Goal: Find contact information

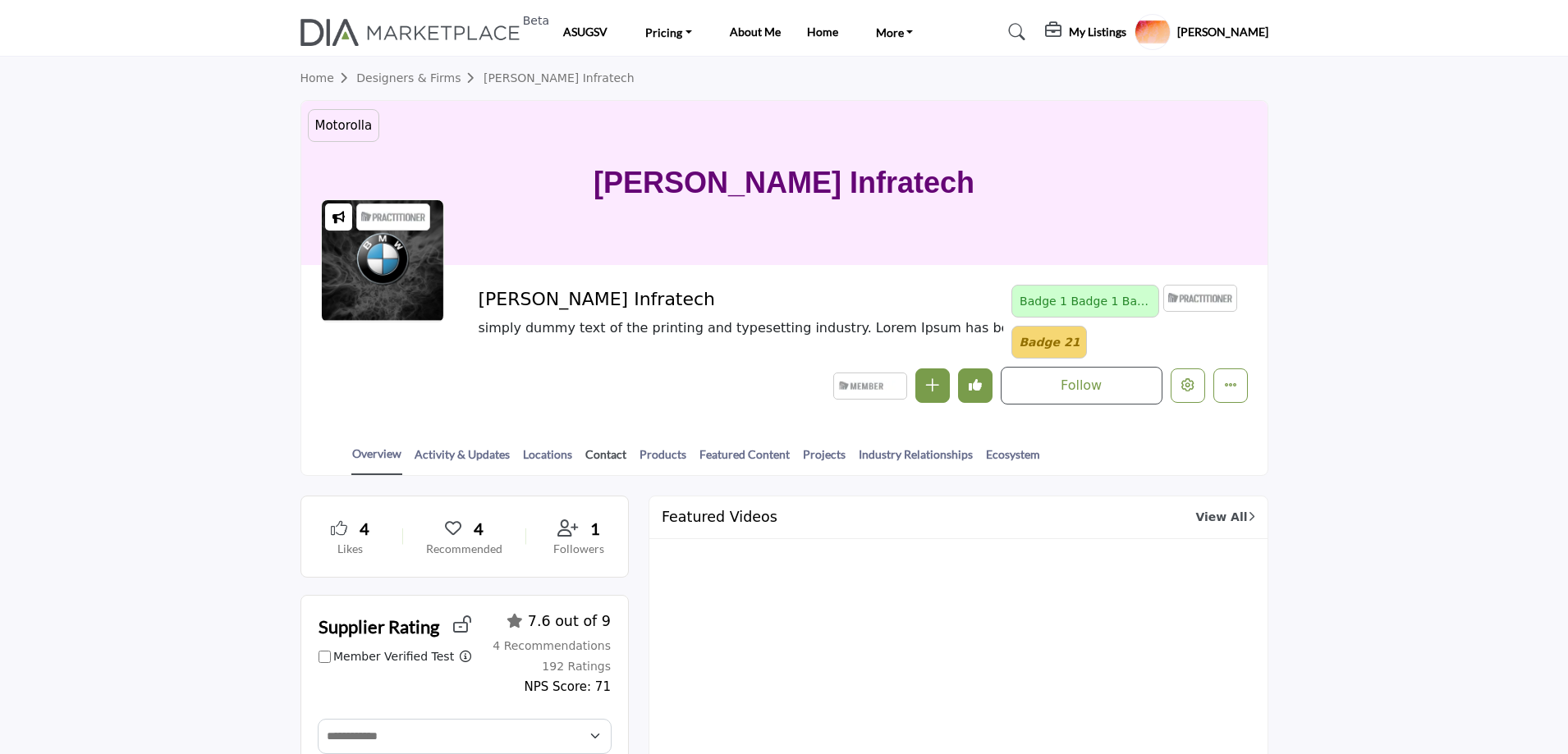
click at [609, 453] on link "Contact" at bounding box center [606, 459] width 43 height 29
click at [611, 451] on link "Contact" at bounding box center [606, 459] width 43 height 29
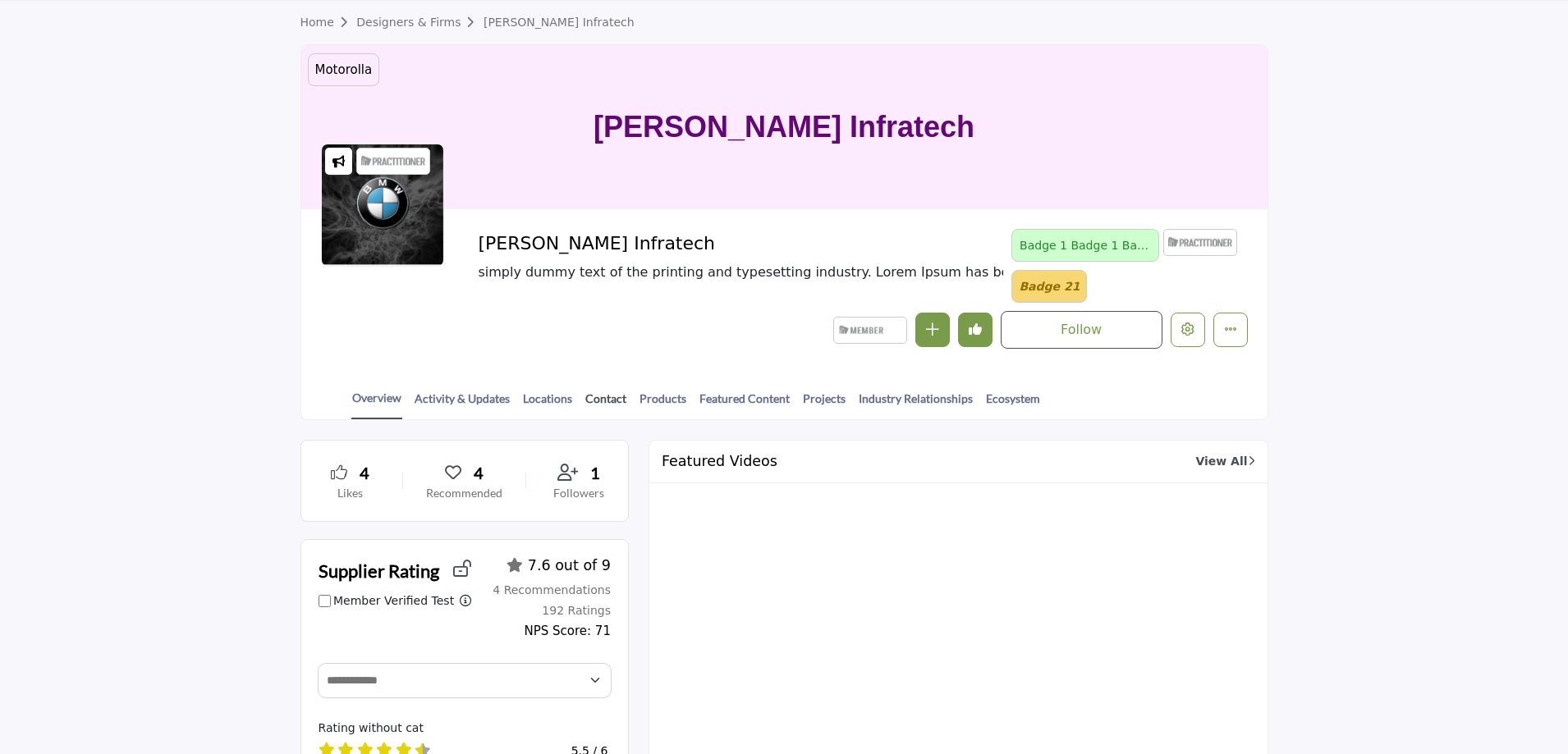
scroll to position [82, 0]
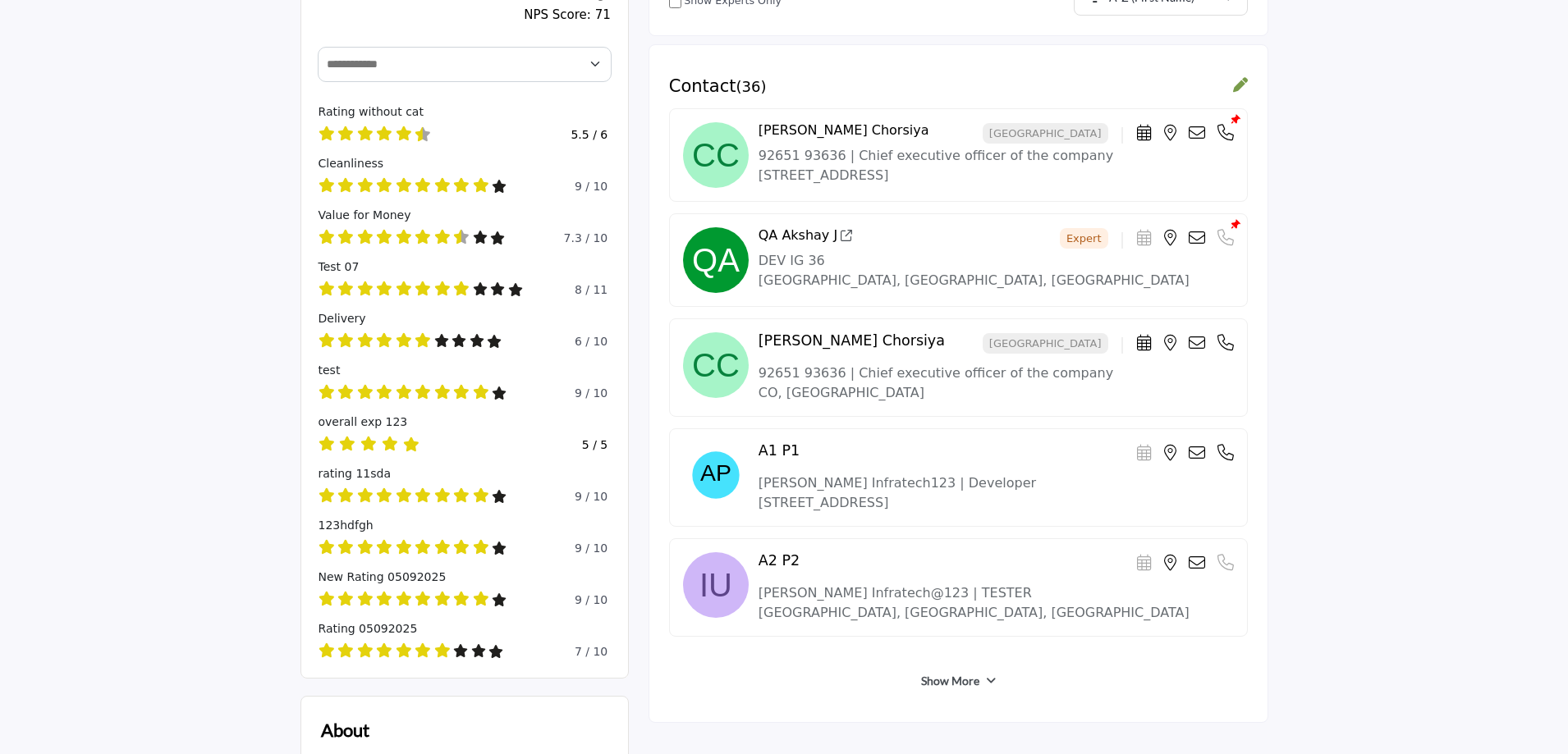
scroll to position [838, 0]
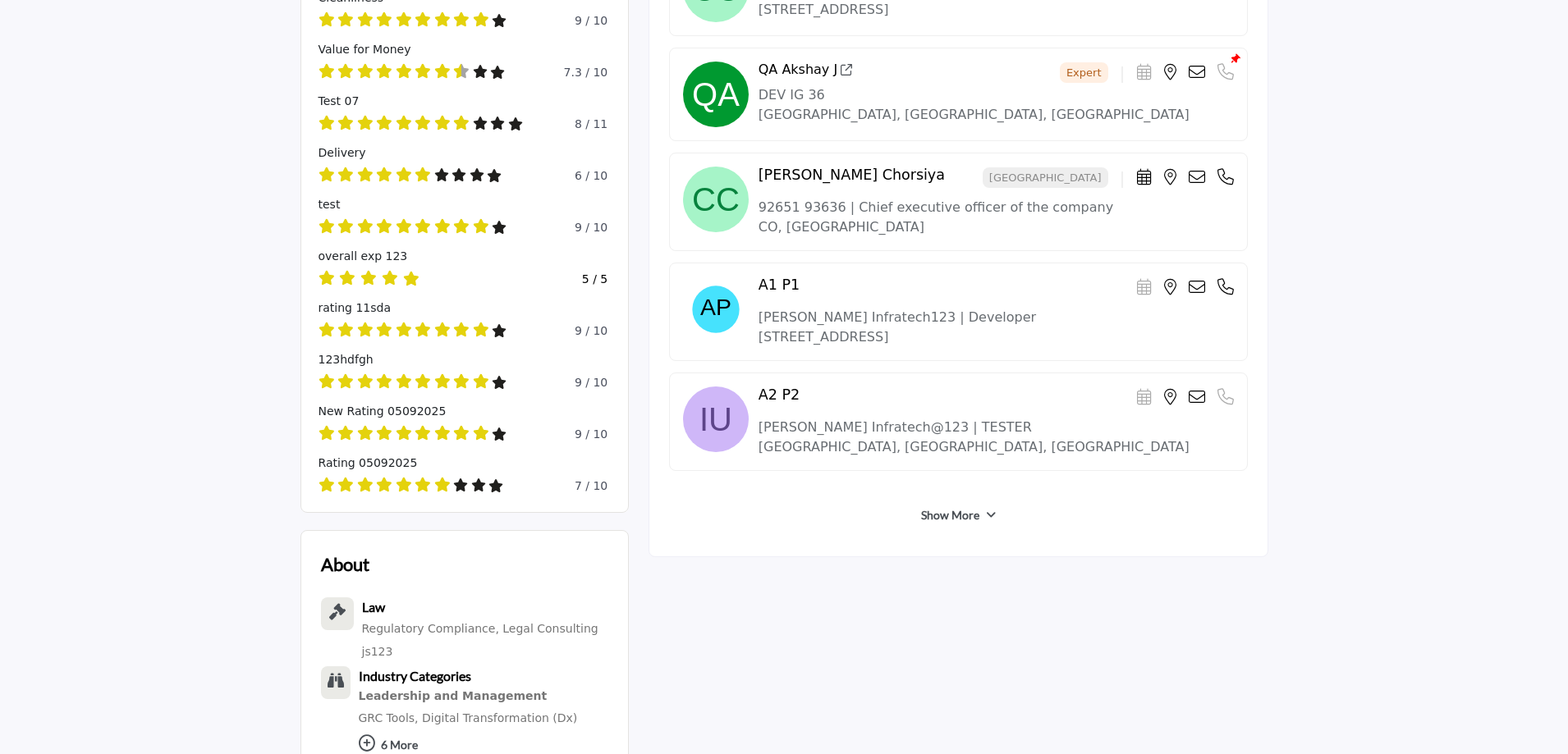
click at [939, 515] on link "Show More" at bounding box center [949, 516] width 58 height 17
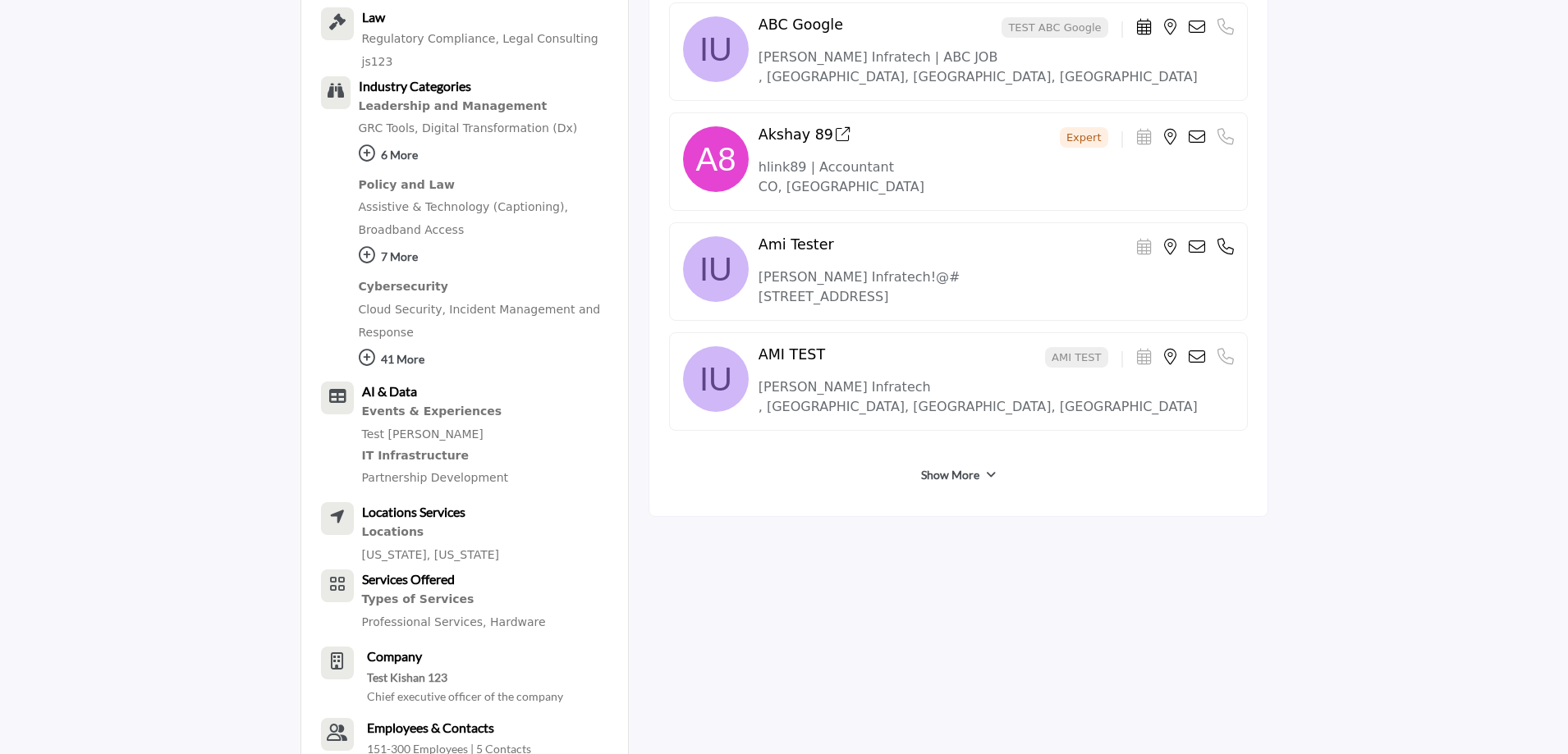
scroll to position [1577, 0]
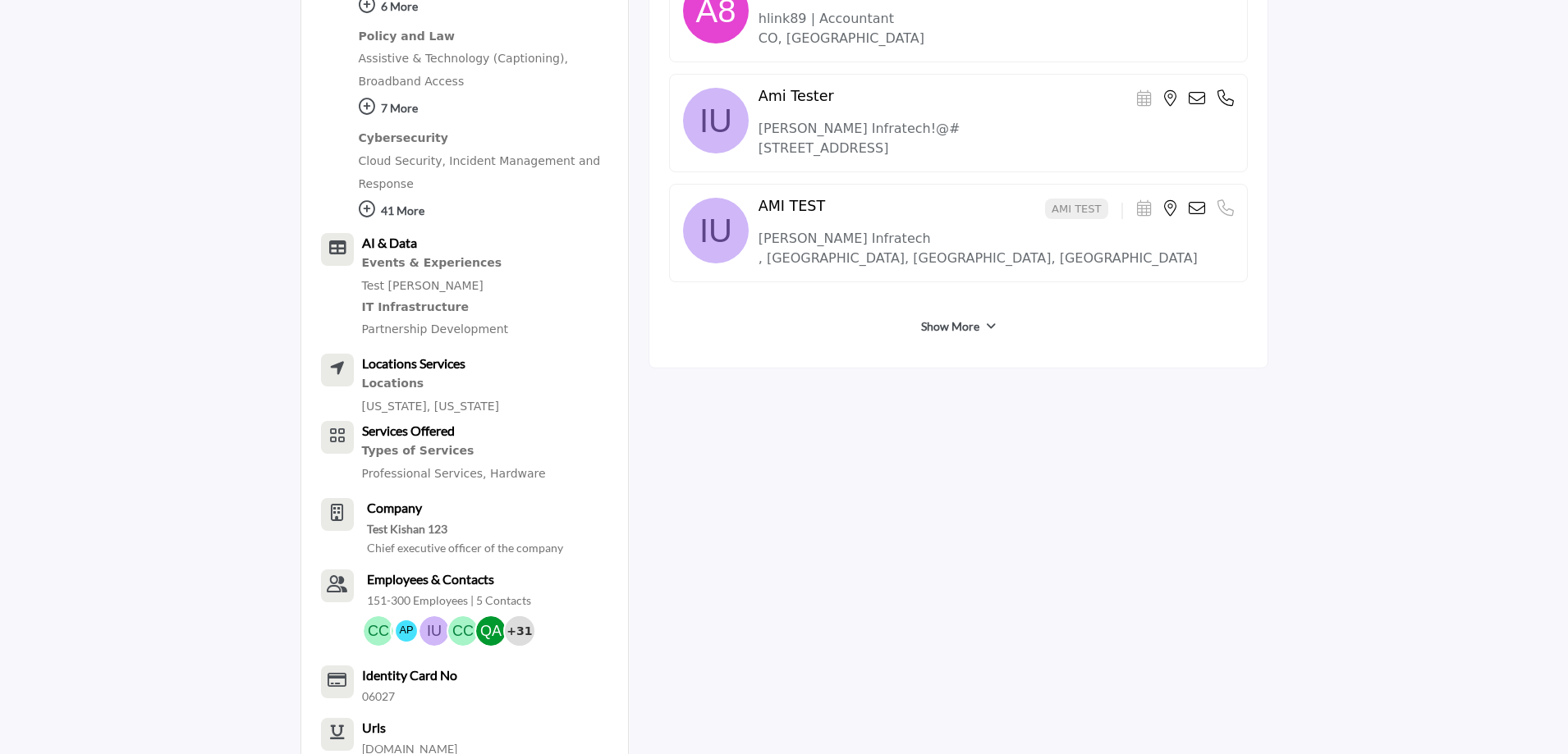
click at [933, 321] on link "Show More" at bounding box center [949, 327] width 58 height 17
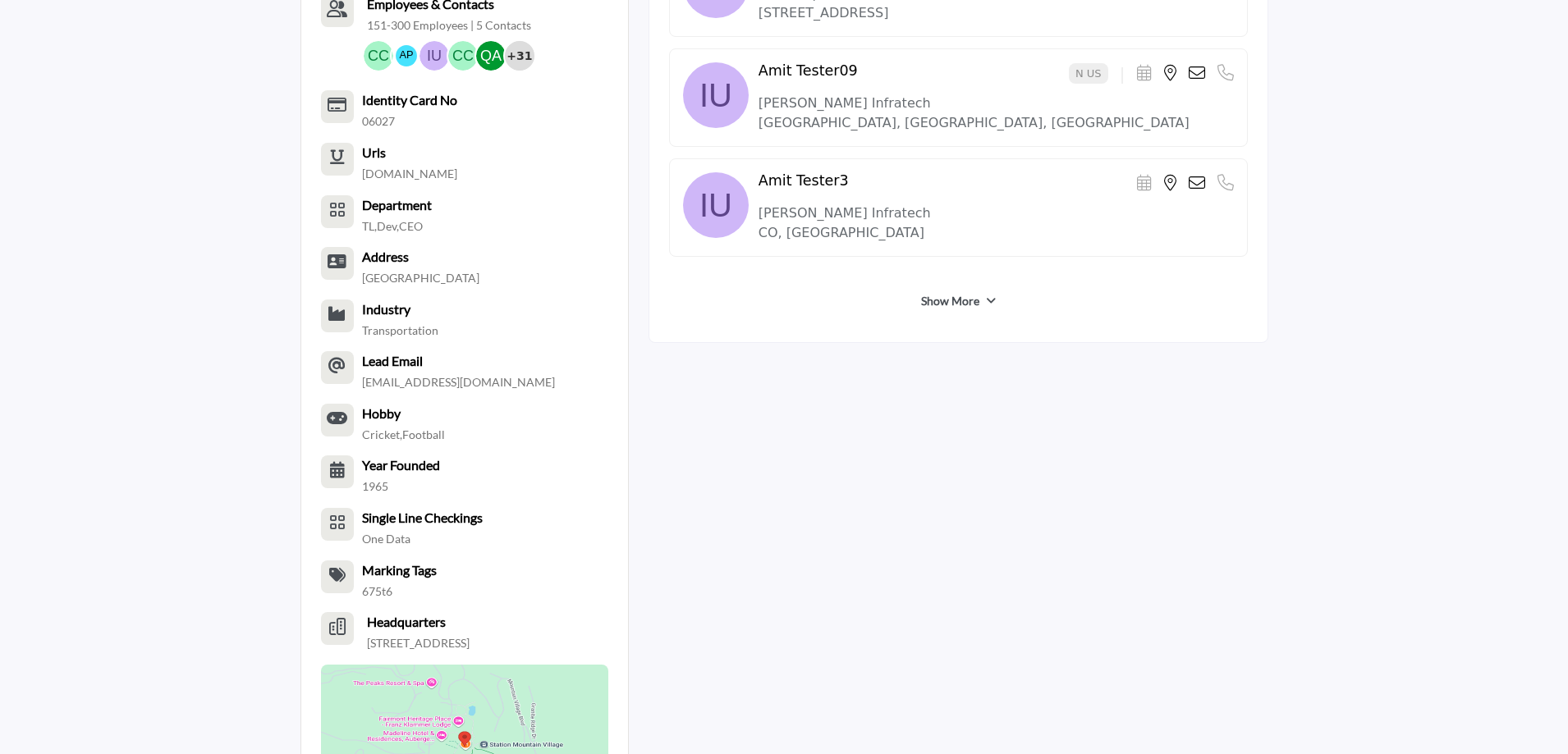
scroll to position [2152, 0]
click at [942, 309] on link "Show More" at bounding box center [949, 302] width 58 height 17
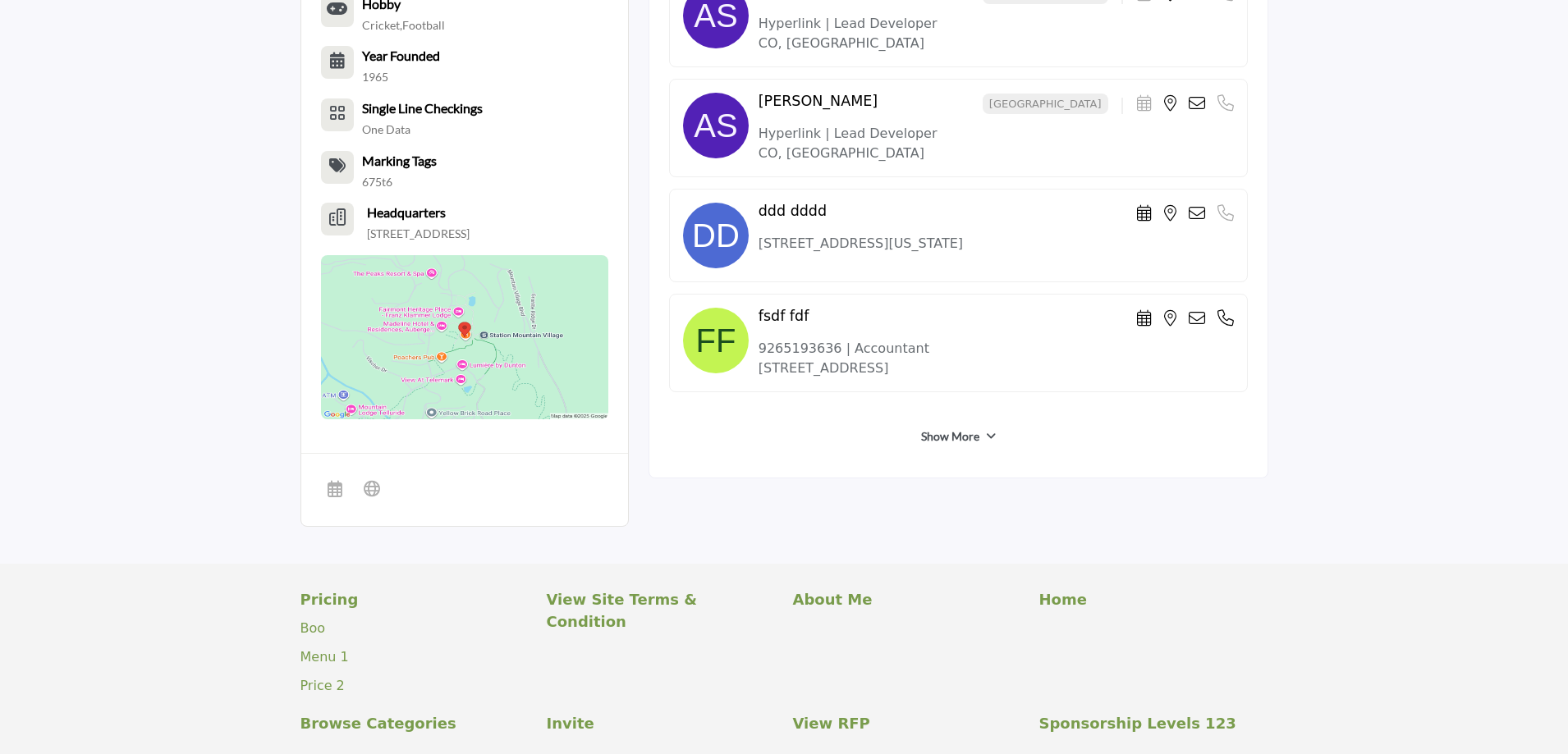
scroll to position [2726, 0]
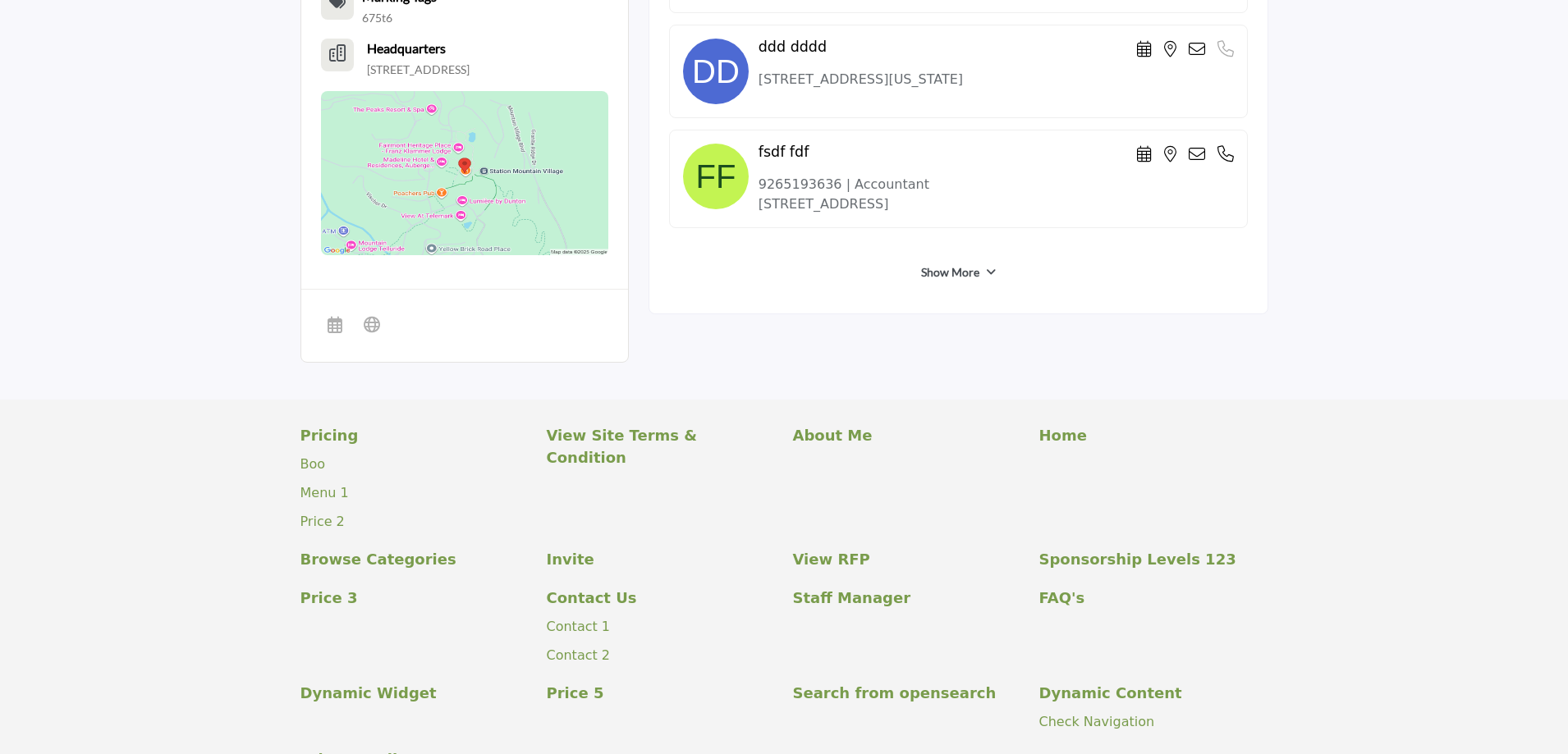
click at [951, 268] on link "Show More" at bounding box center [949, 272] width 58 height 17
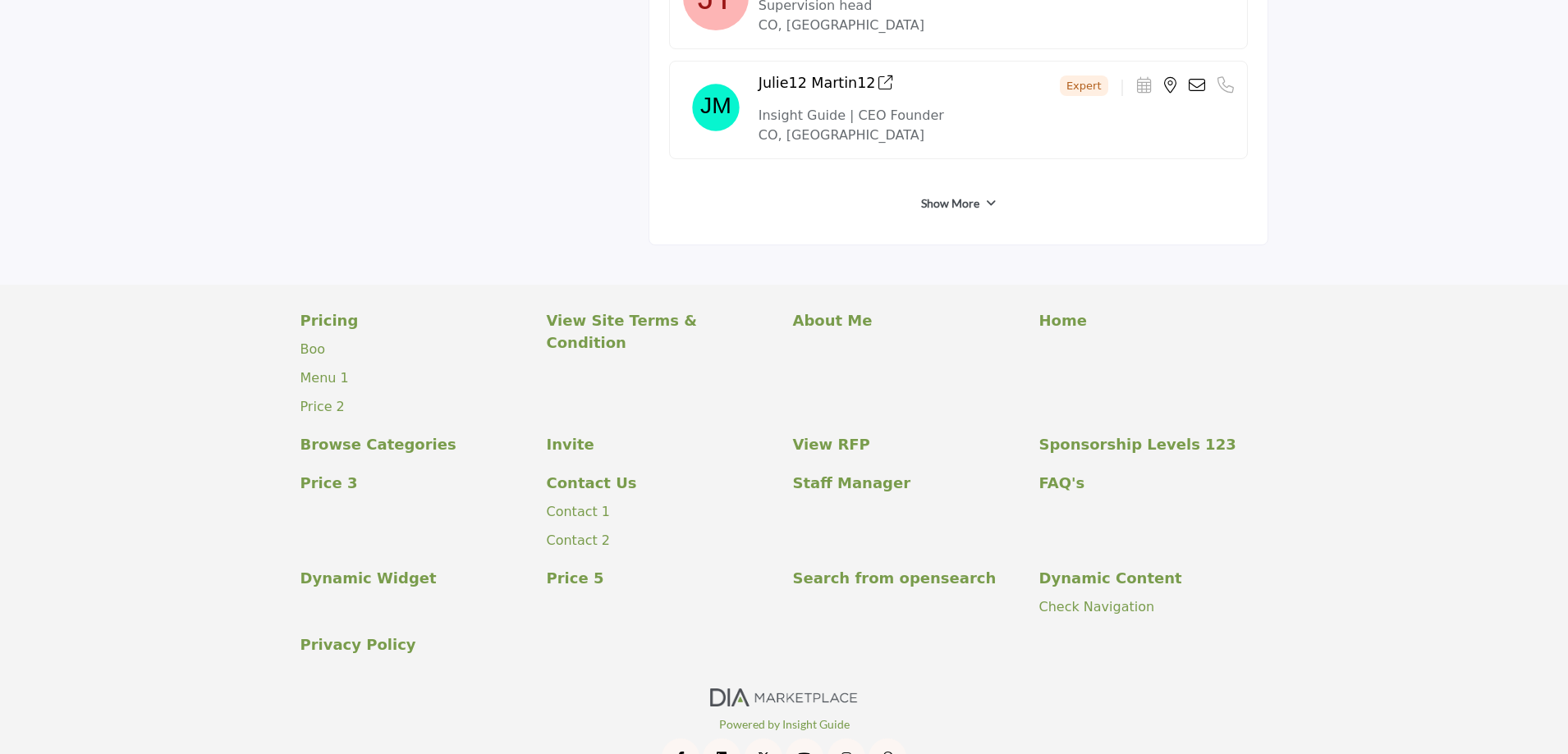
scroll to position [3383, 0]
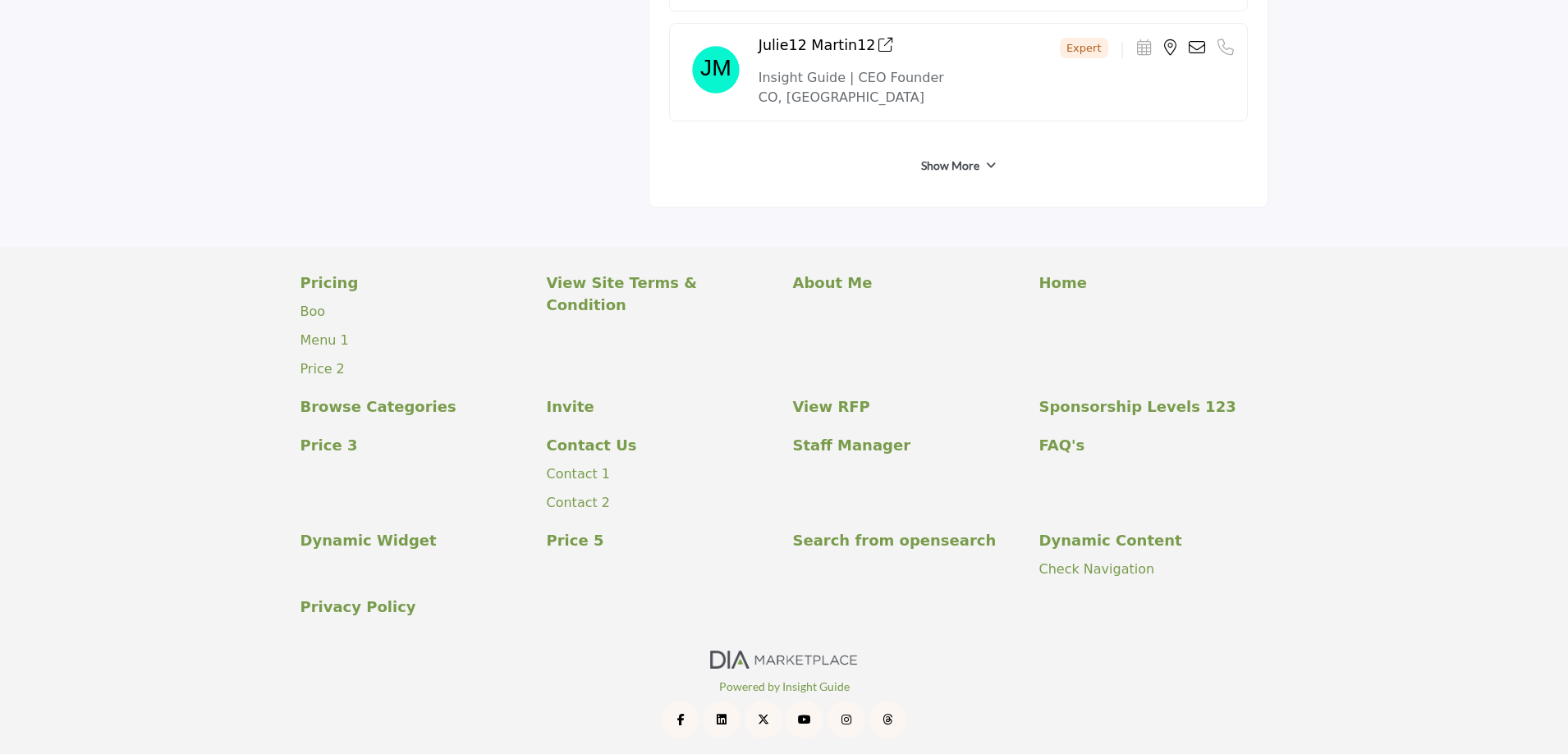
click at [944, 167] on link "Show More" at bounding box center [949, 166] width 58 height 17
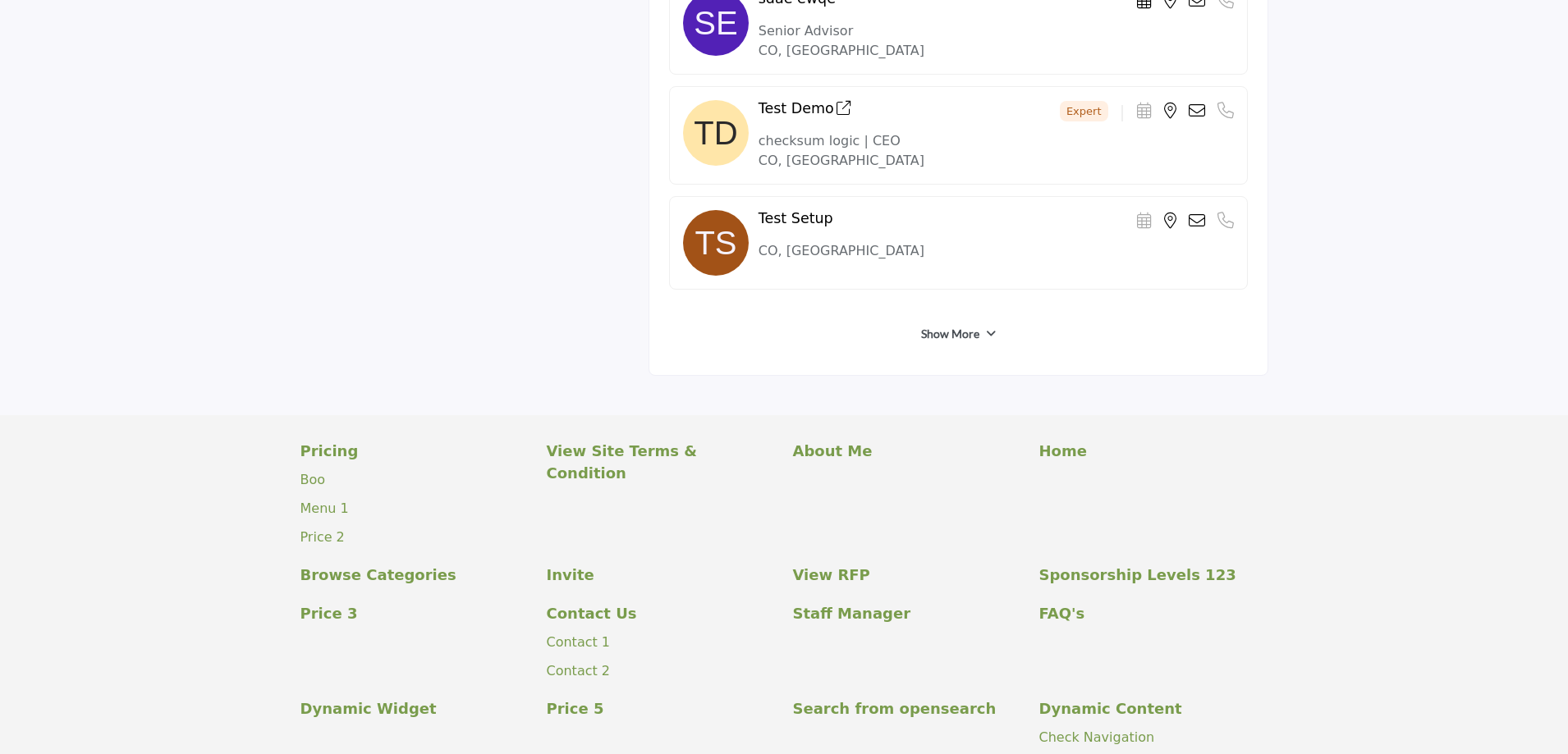
scroll to position [3793, 0]
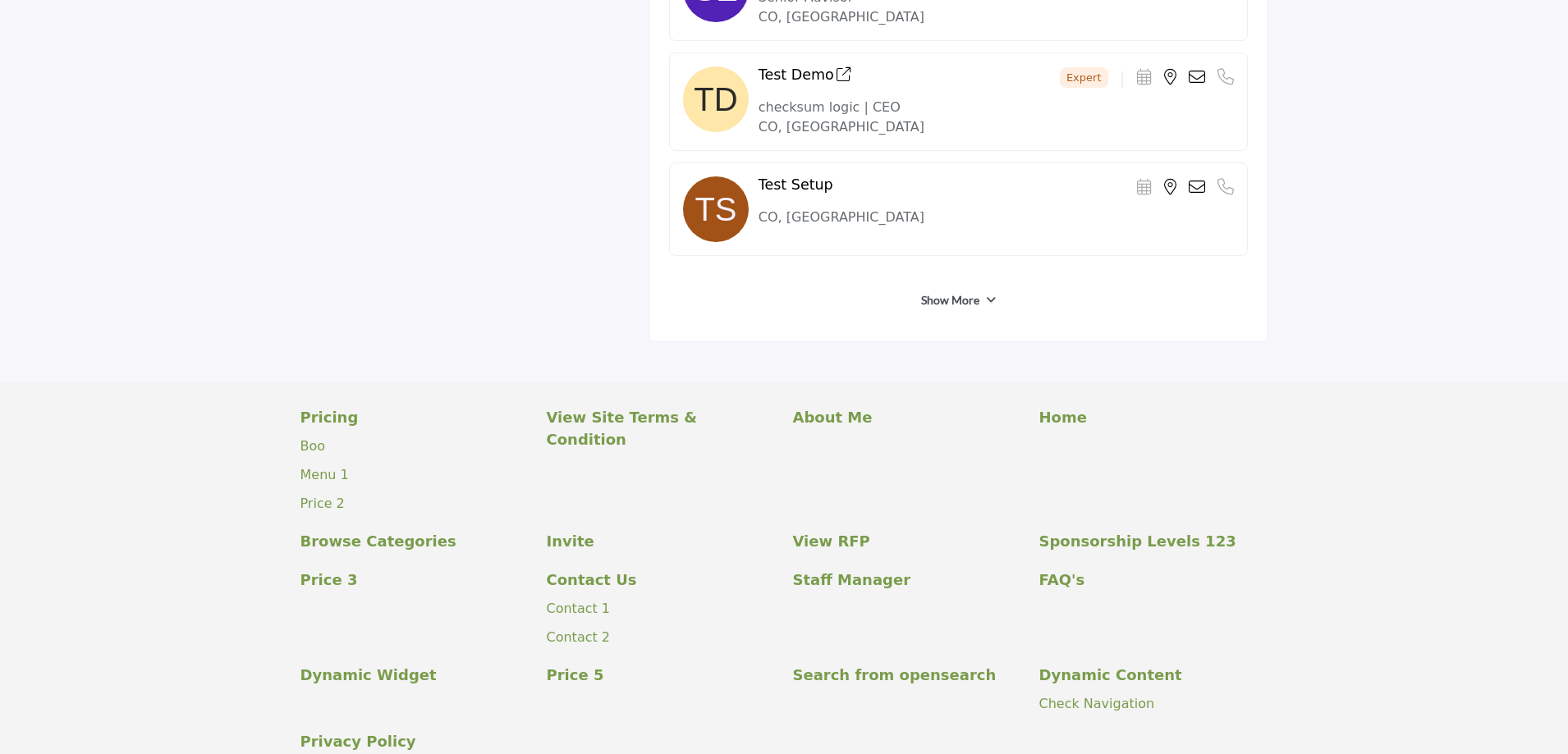
click at [949, 300] on link "Show More" at bounding box center [949, 300] width 58 height 17
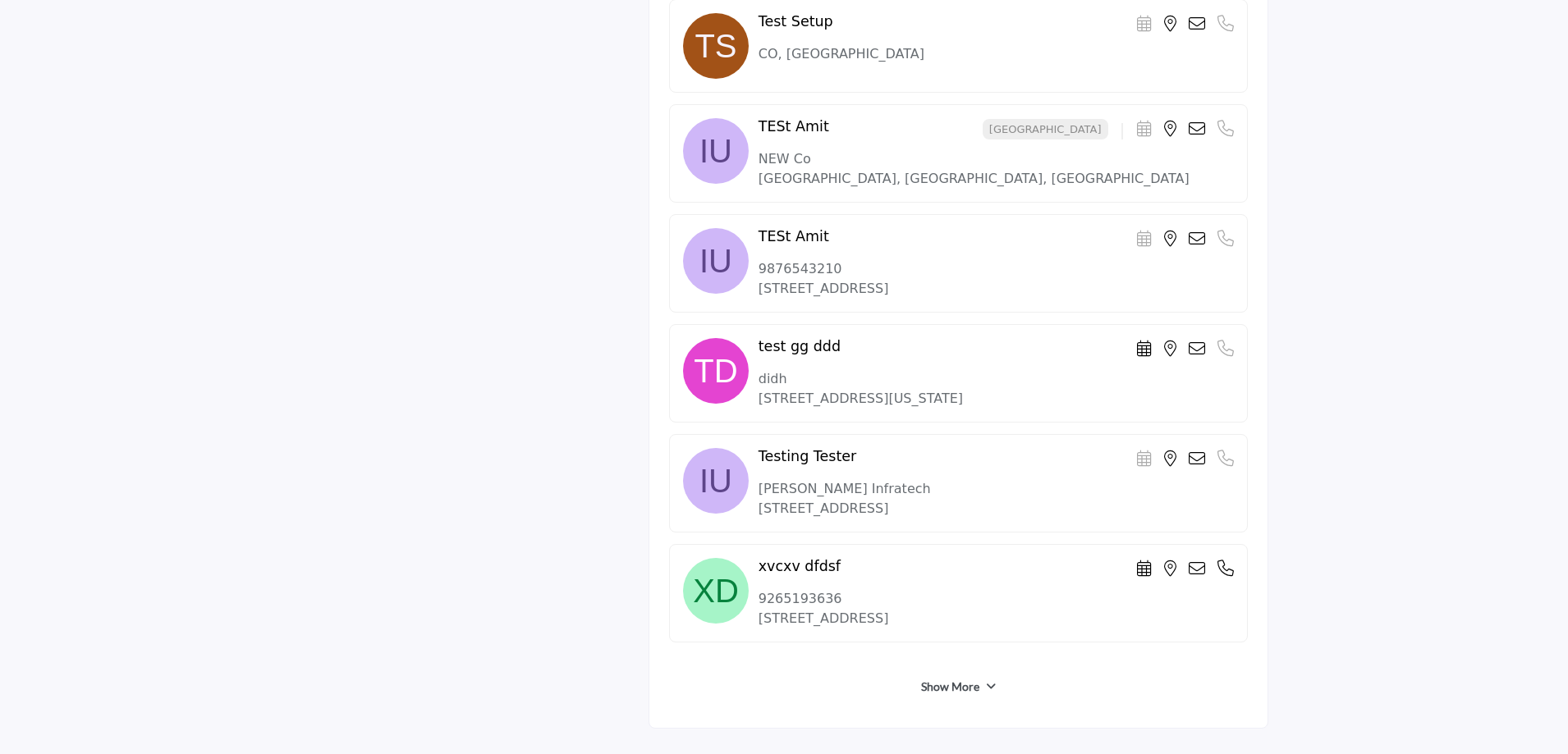
scroll to position [4367, 0]
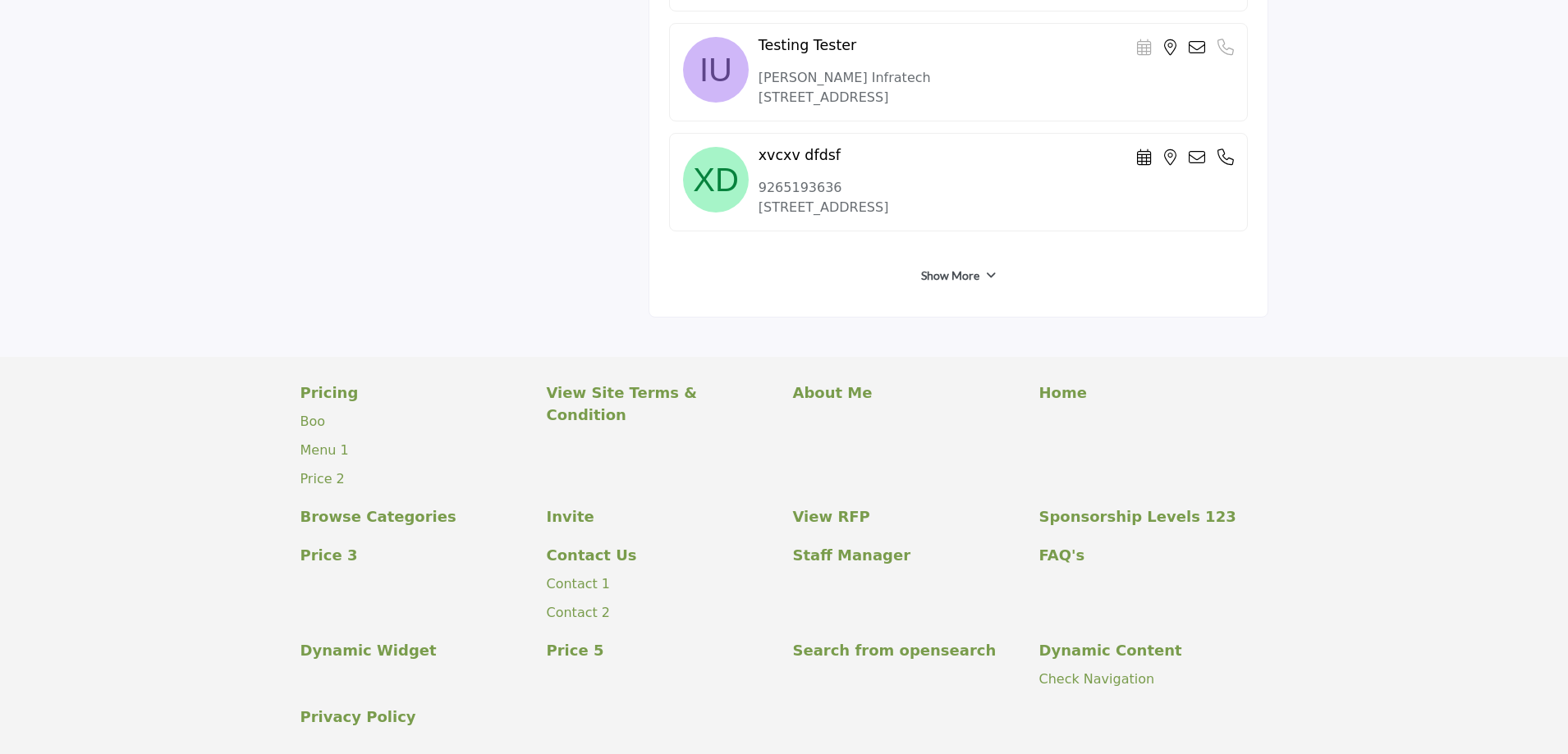
click at [950, 276] on link "Show More" at bounding box center [949, 276] width 58 height 17
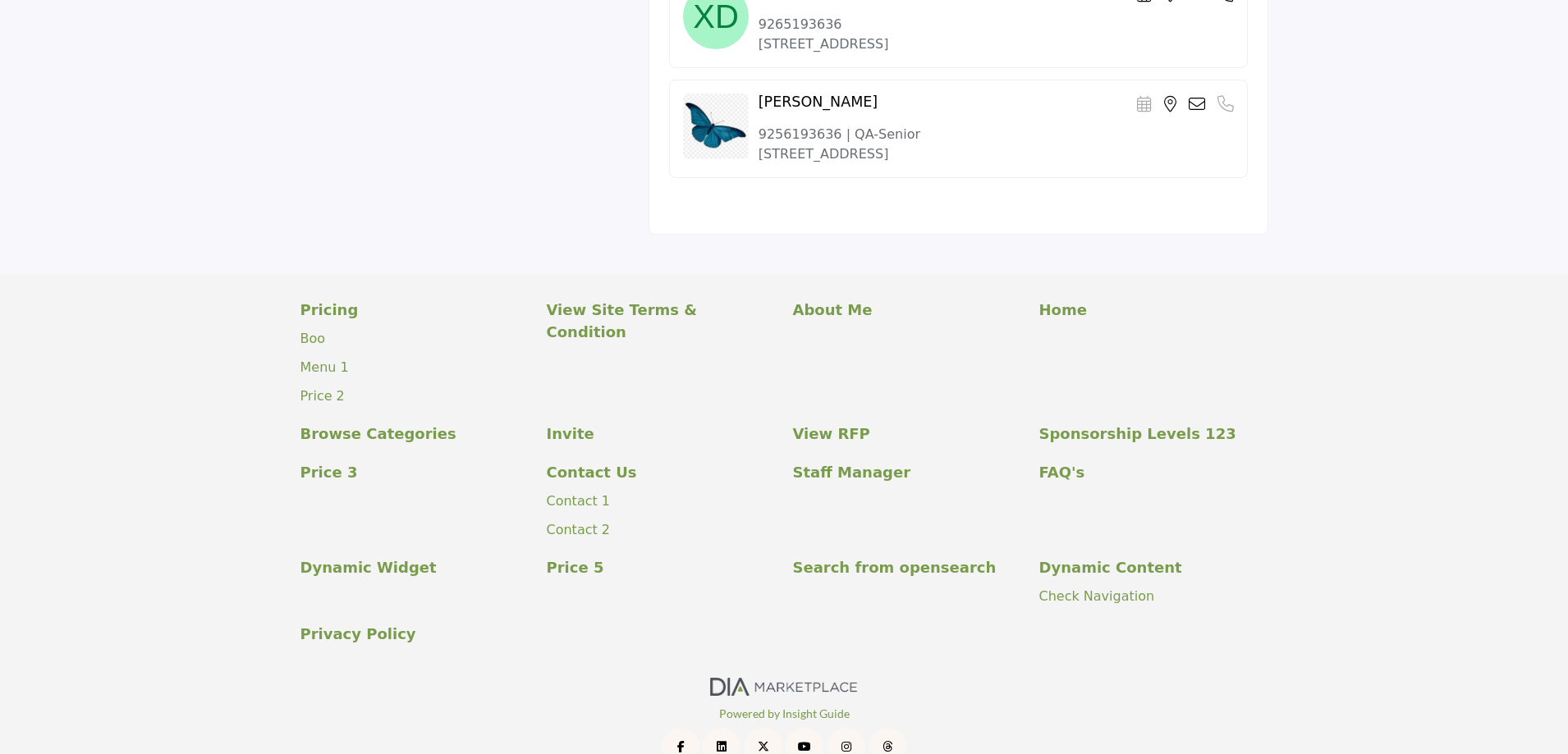
scroll to position [4531, 0]
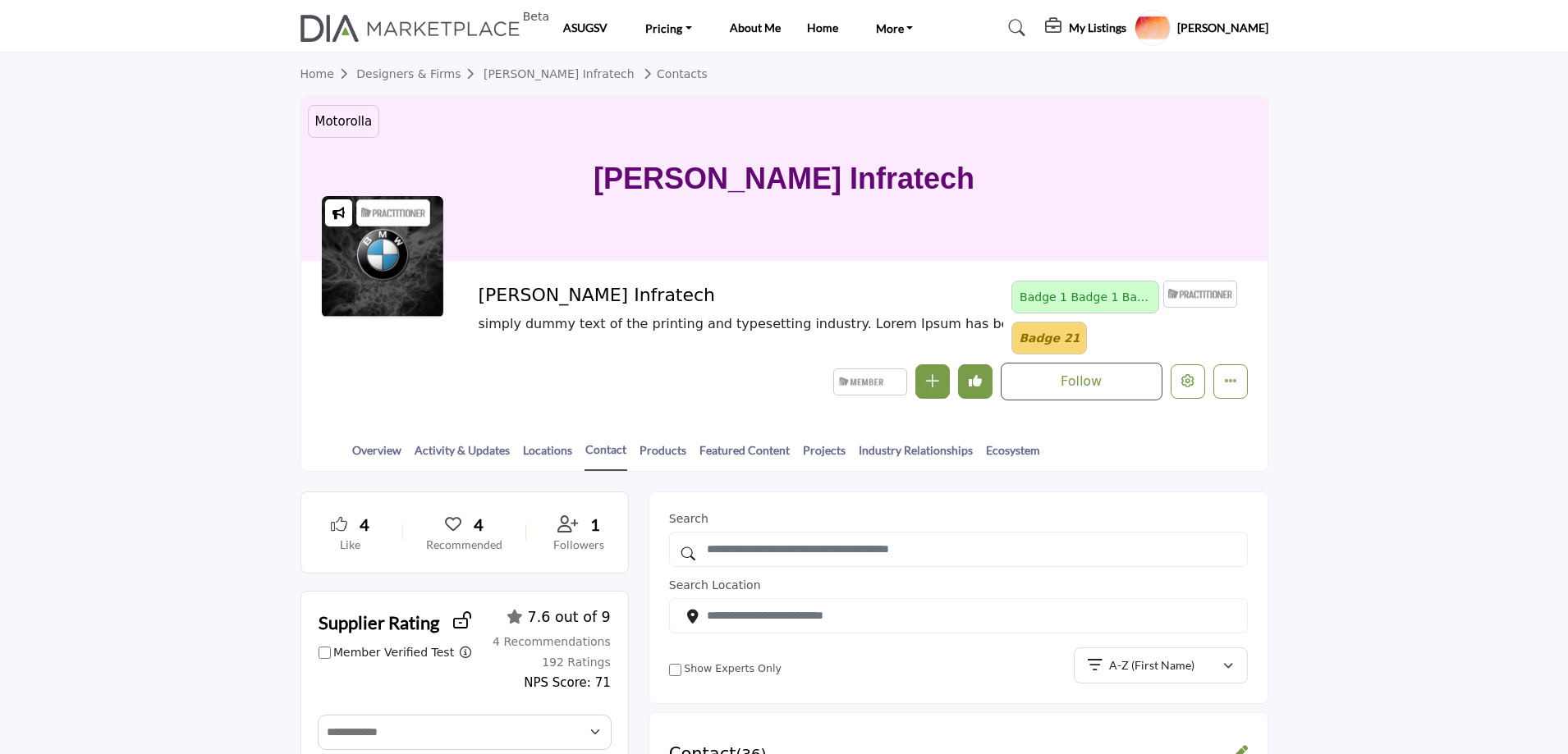
scroll to position [0, 0]
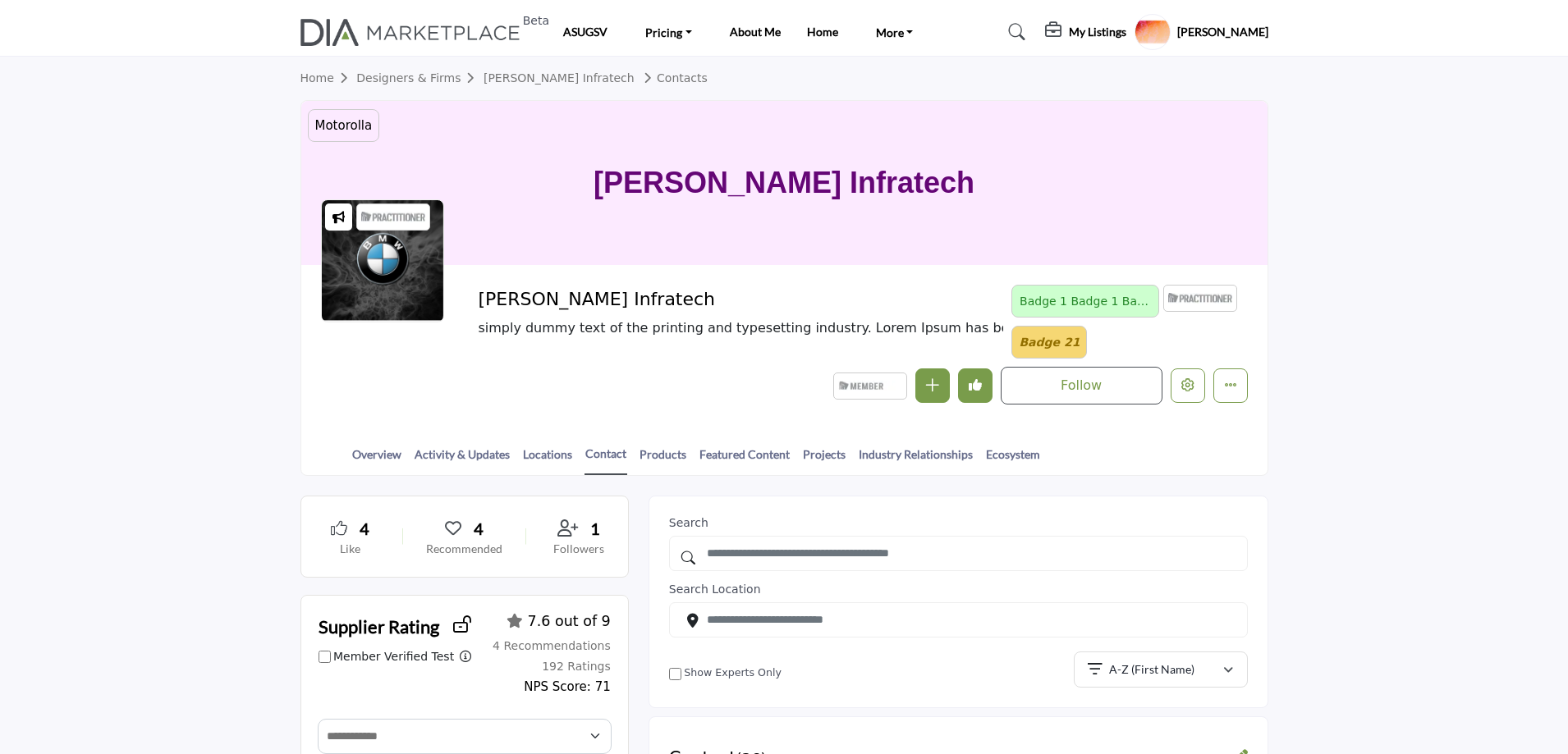
click at [1171, 30] on profile-featured-5b1cbef3-cb77-4ba5-92de-570dc196ff6b "Show hide supplier dropdown" at bounding box center [1152, 31] width 36 height 36
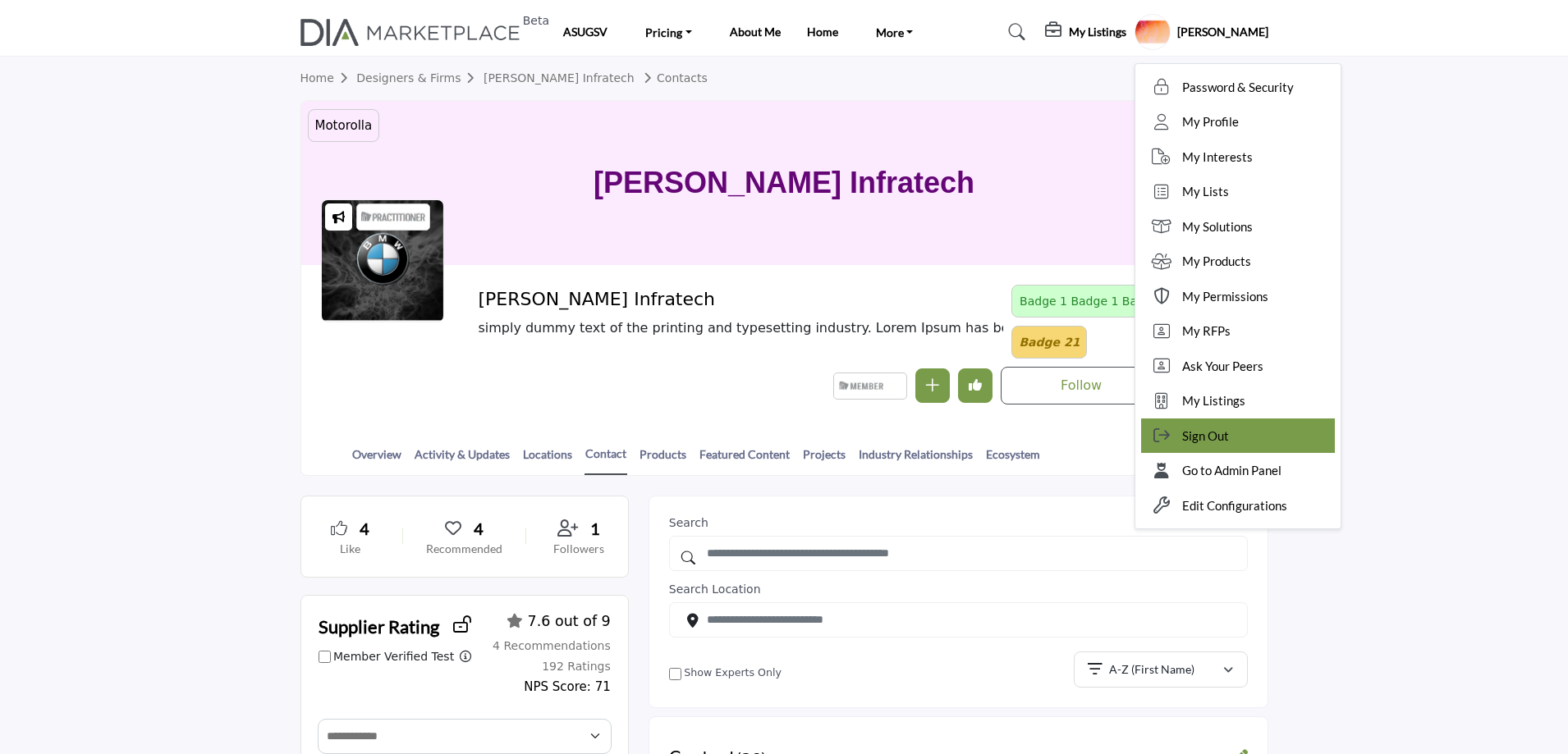
click at [1262, 437] on div "Sign Out" at bounding box center [1237, 436] width 194 height 35
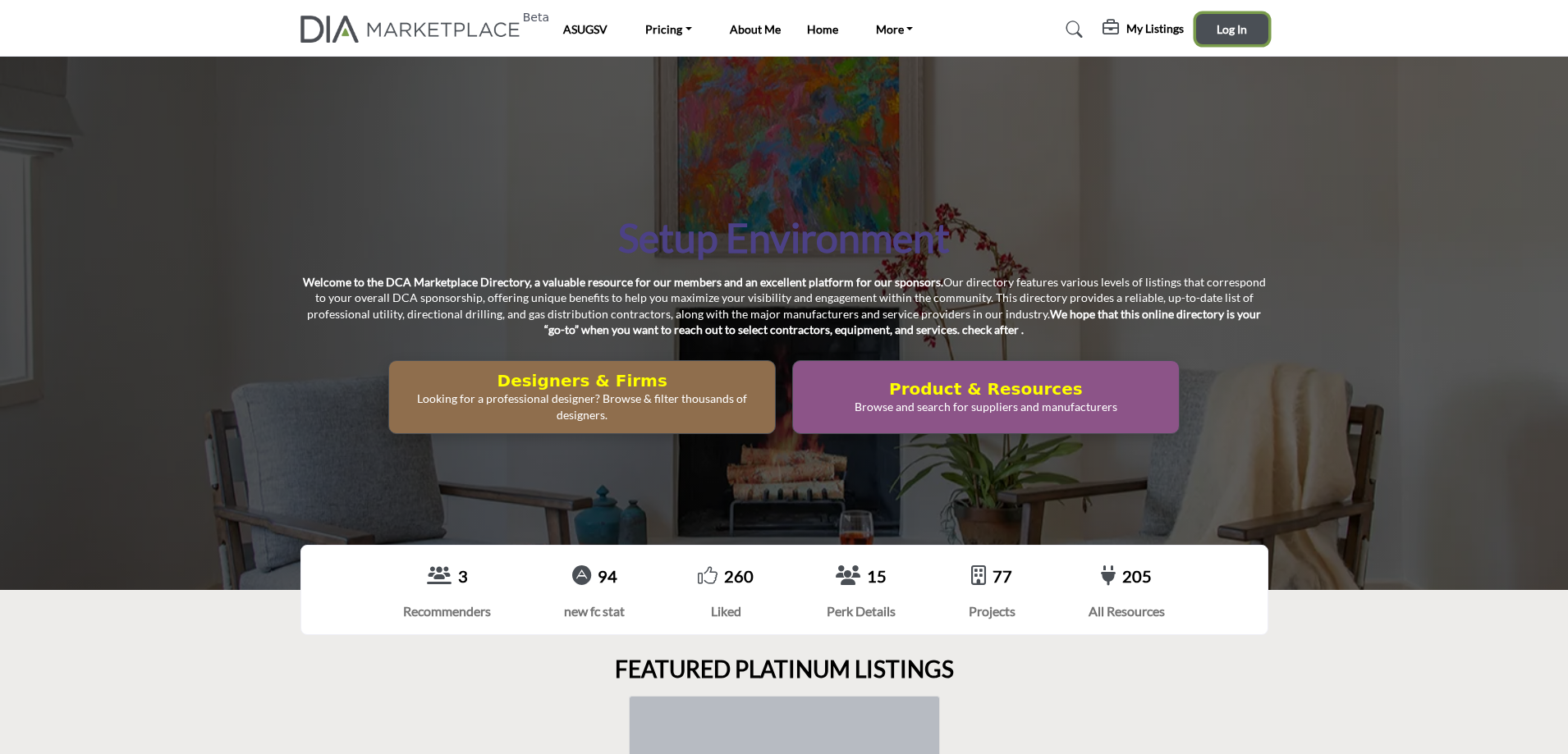
click at [1226, 30] on span "Log In" at bounding box center [1231, 29] width 31 height 14
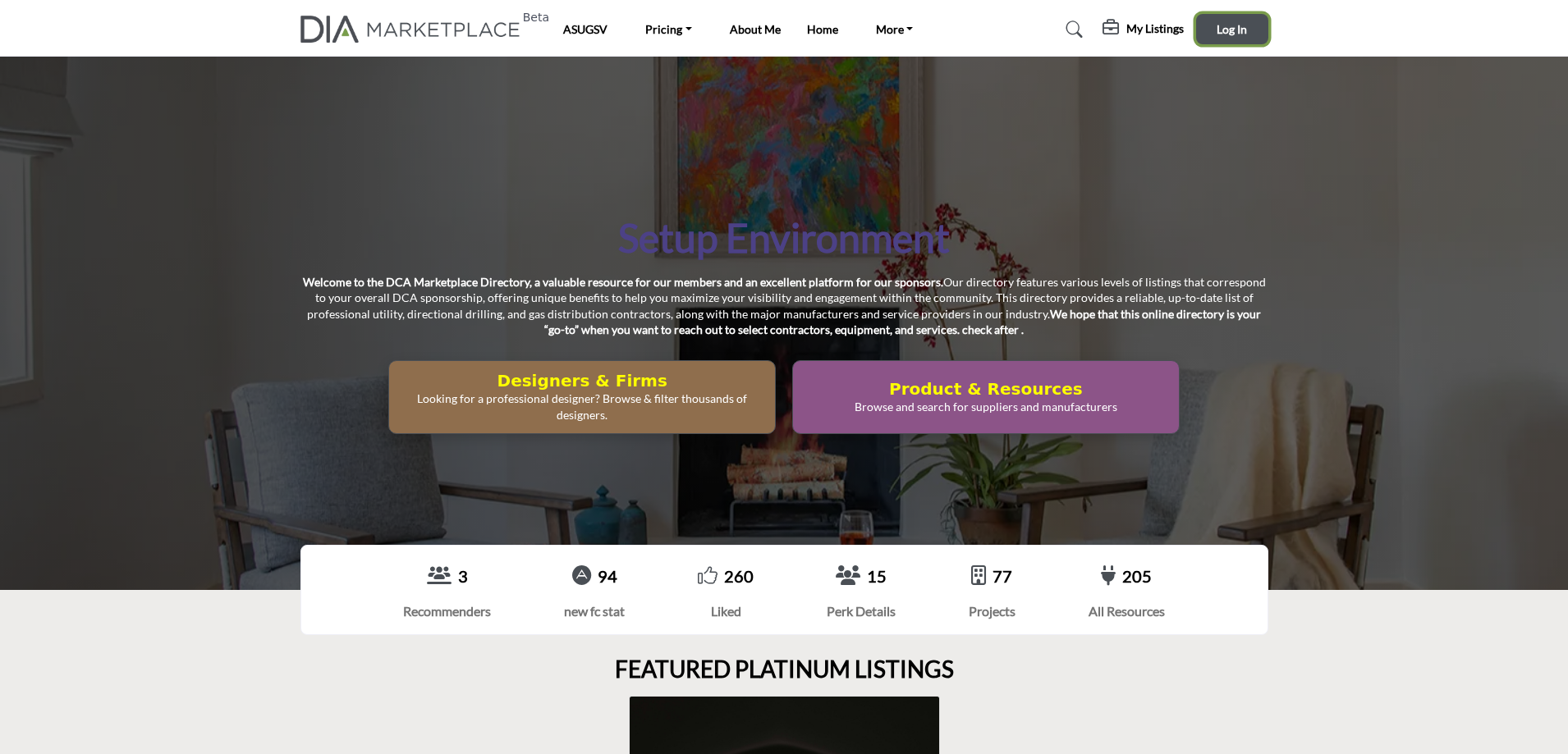
click at [1228, 33] on span "Log In" at bounding box center [1231, 29] width 31 height 14
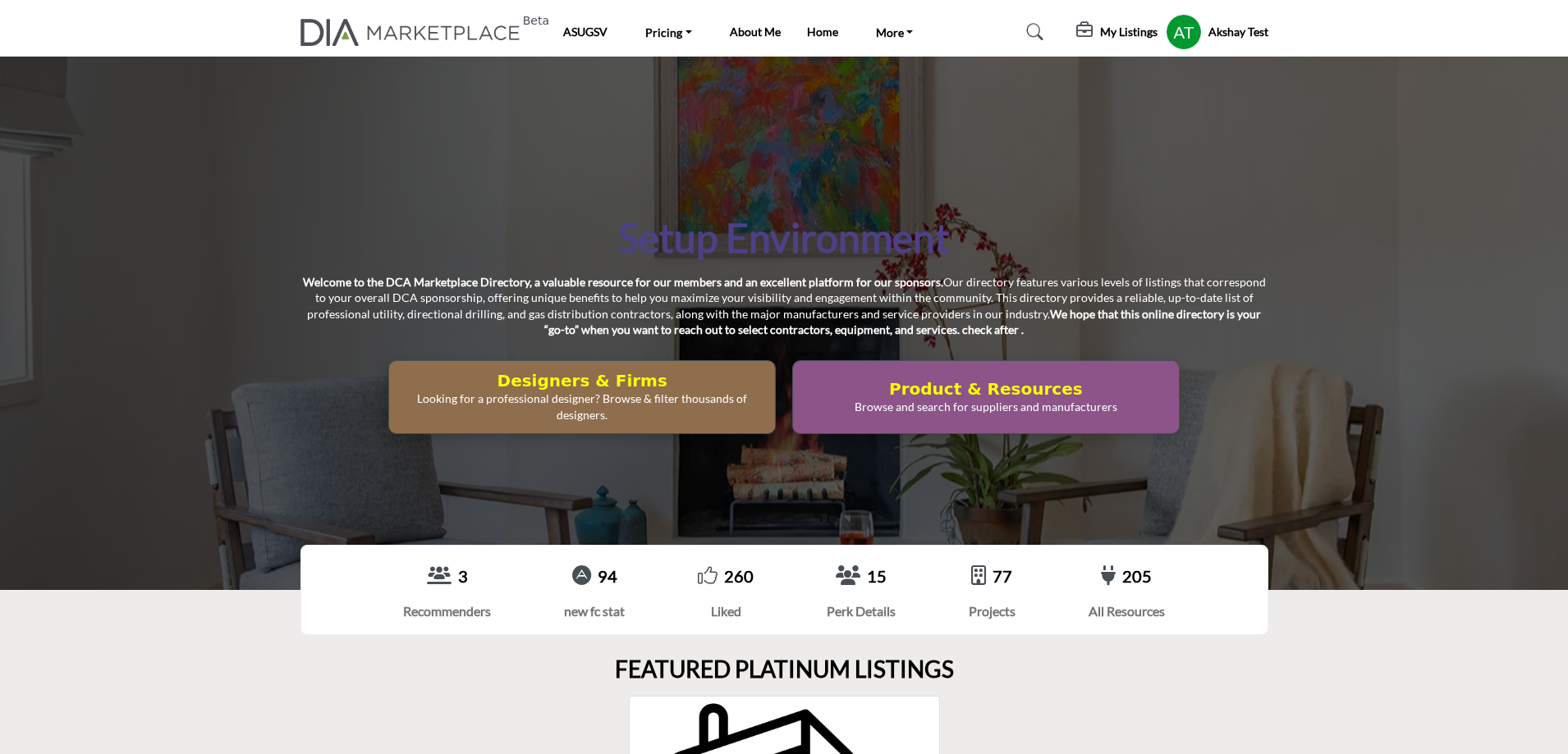
click at [1433, 90] on div "Setup Environment Welcome to the DCA Marketplace Directory, a valuable resource…" at bounding box center [784, 323] width 1568 height 534
click at [1182, 40] on profile-featured-7161000e-1b1d-43bd-9be3-34089e6bd878 "Show hide supplier dropdown" at bounding box center [1183, 31] width 36 height 36
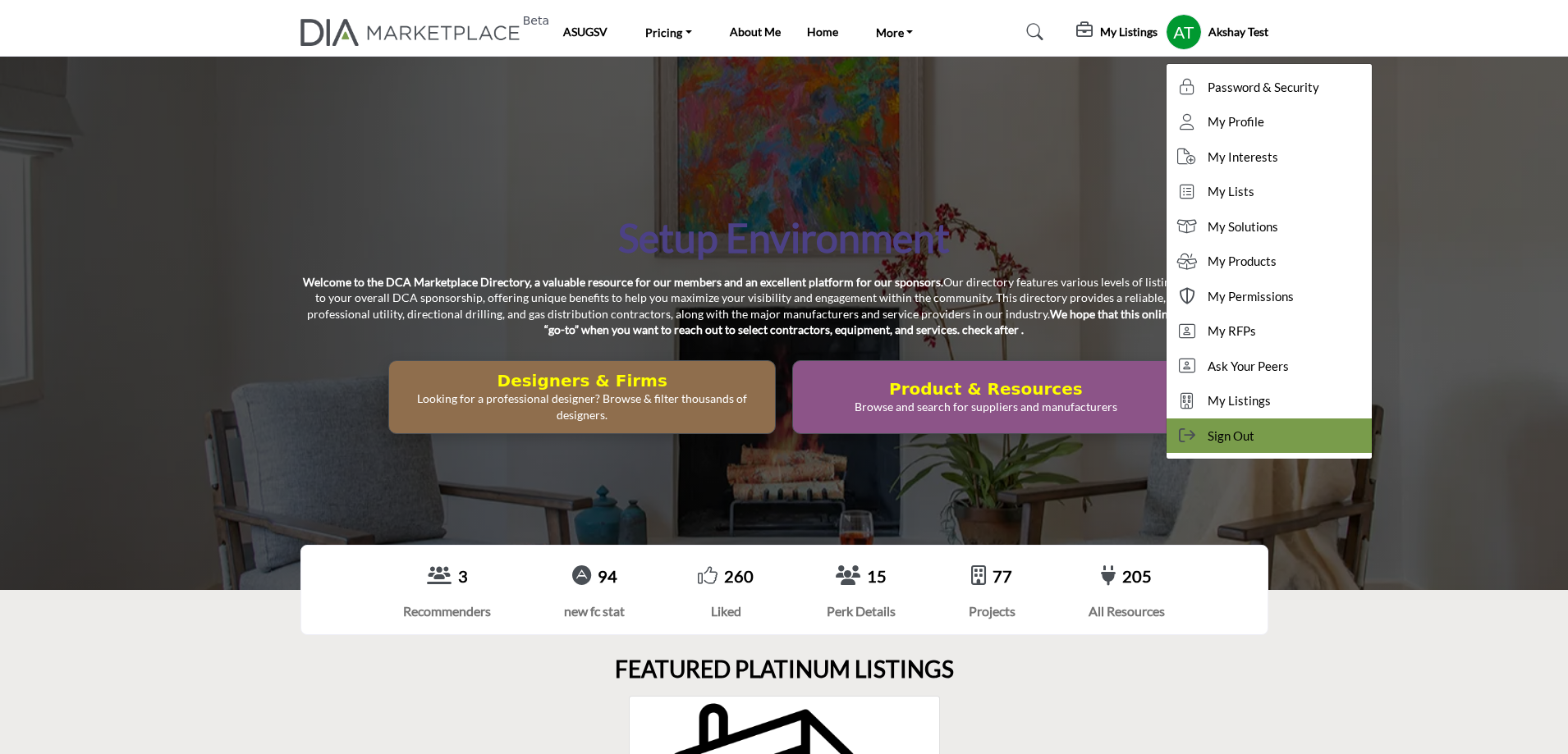
click at [1229, 442] on span "Sign Out" at bounding box center [1231, 436] width 47 height 19
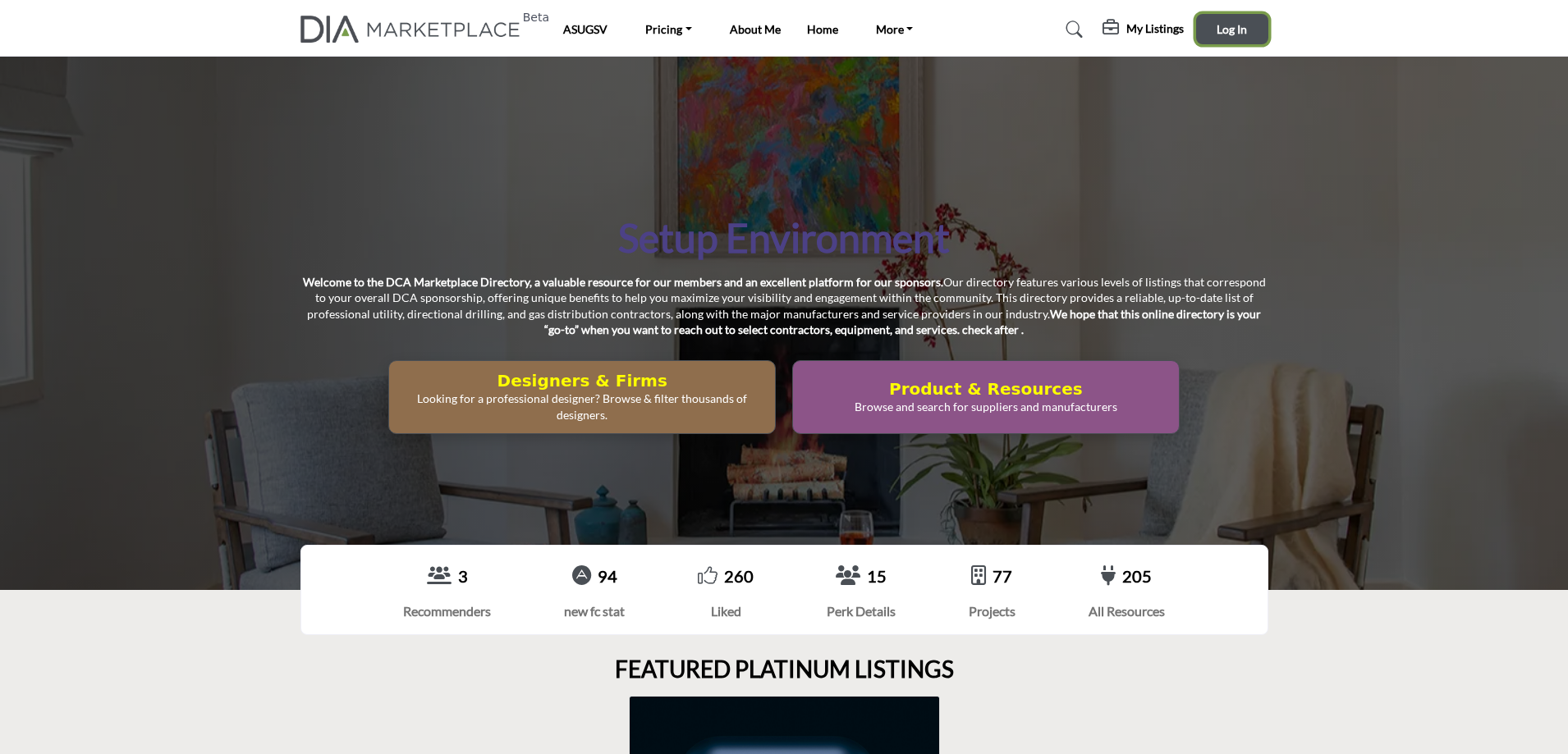
click at [1221, 20] on button "Log In" at bounding box center [1232, 29] width 72 height 31
